Goal: Complete application form

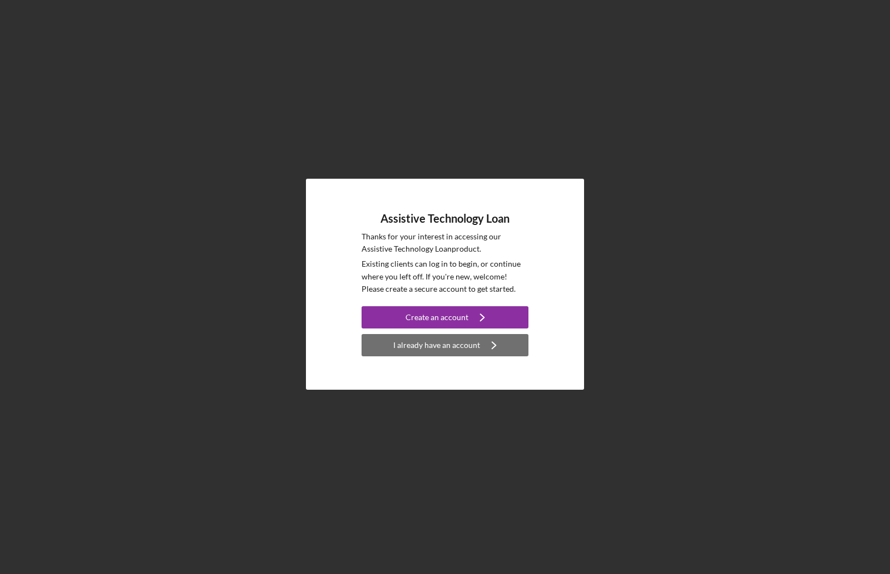
click at [440, 342] on div "I already have an account" at bounding box center [436, 345] width 87 height 22
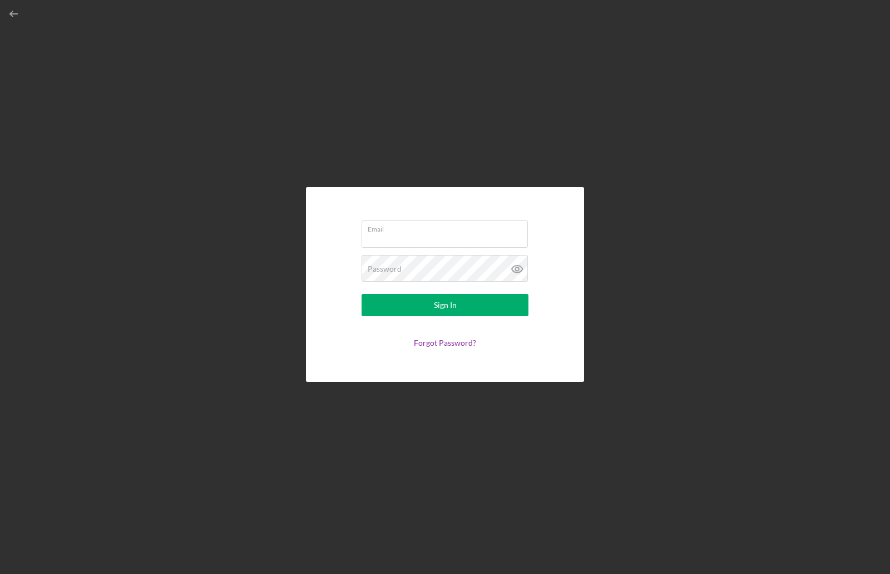
type input "[EMAIL_ADDRESS][DOMAIN_NAME]"
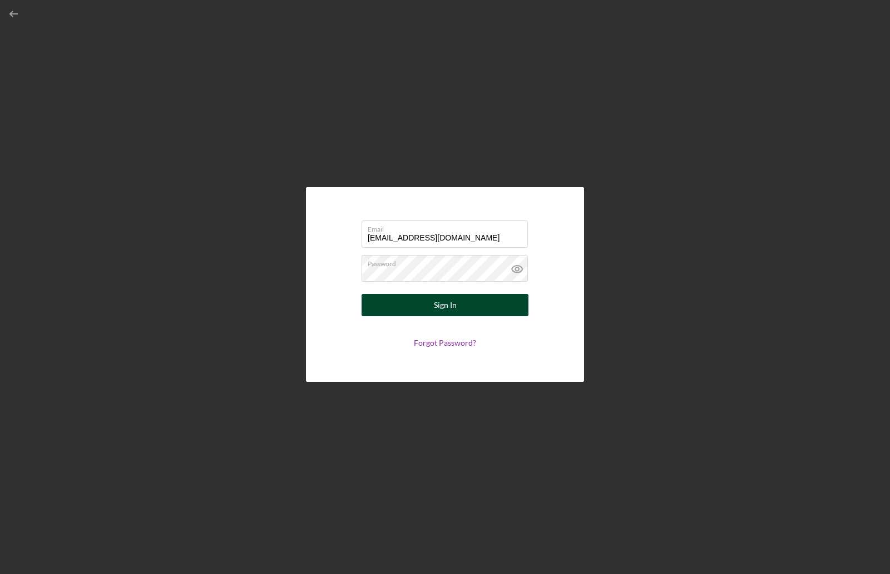
click at [435, 307] on div "Sign In" at bounding box center [445, 305] width 23 height 22
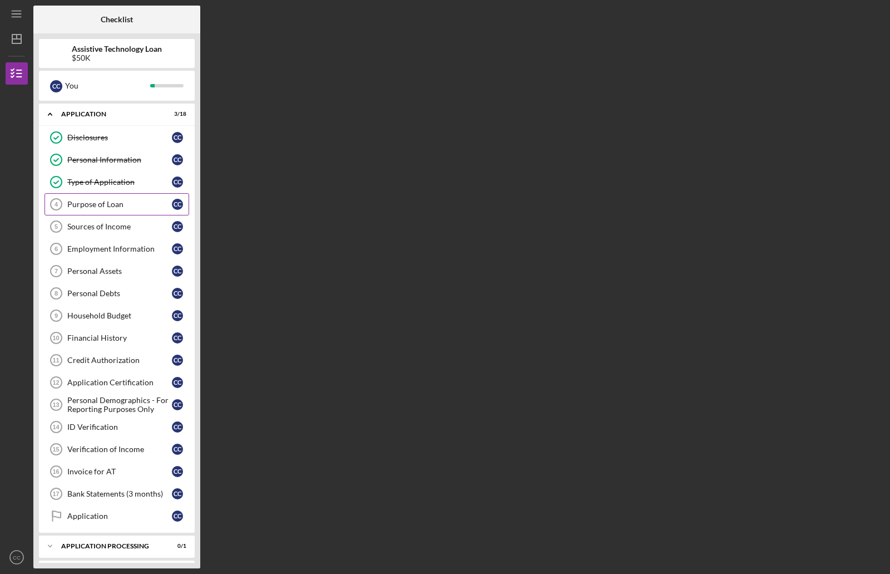
click at [101, 205] on div "Purpose of Loan" at bounding box center [119, 204] width 105 height 9
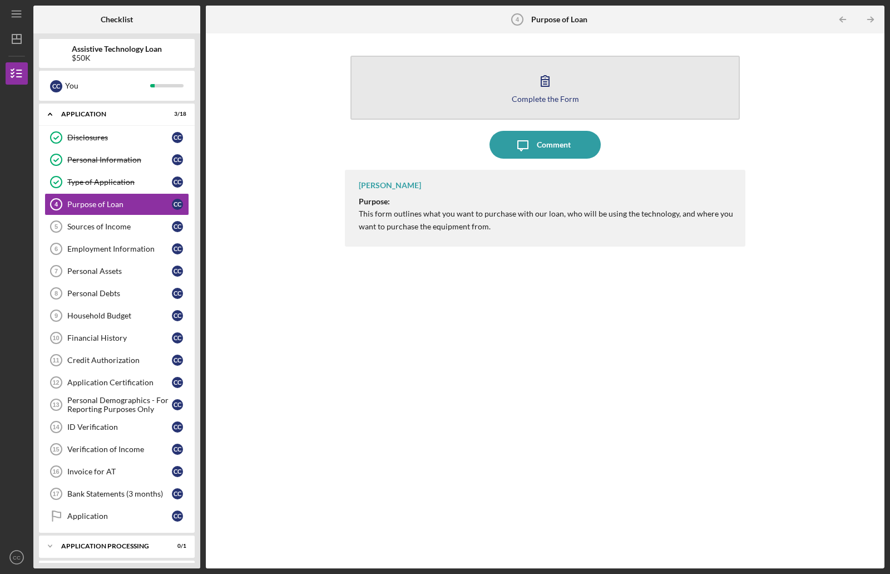
click at [546, 82] on icon "button" at bounding box center [546, 81] width 8 height 11
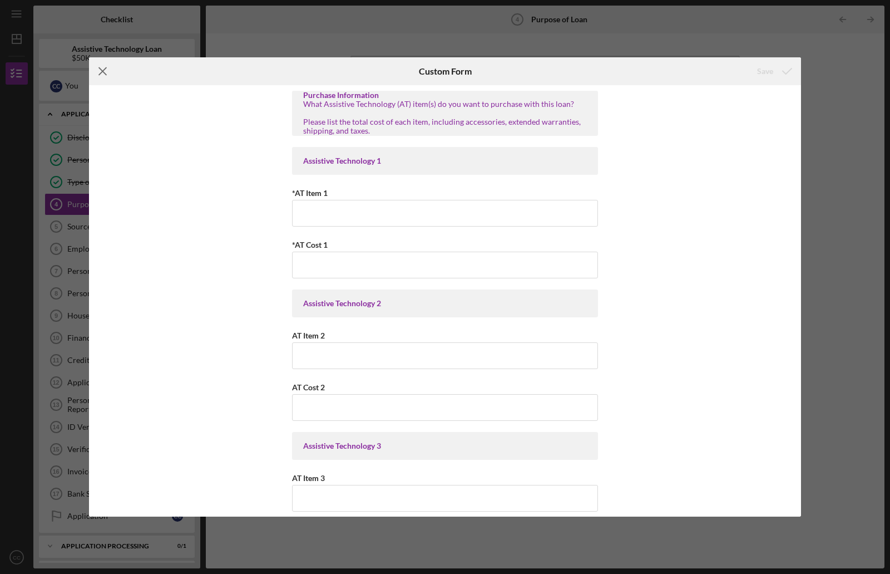
click at [103, 73] on icon "Icon/Menu Close" at bounding box center [103, 71] width 28 height 28
